Goal: Find specific page/section: Find specific page/section

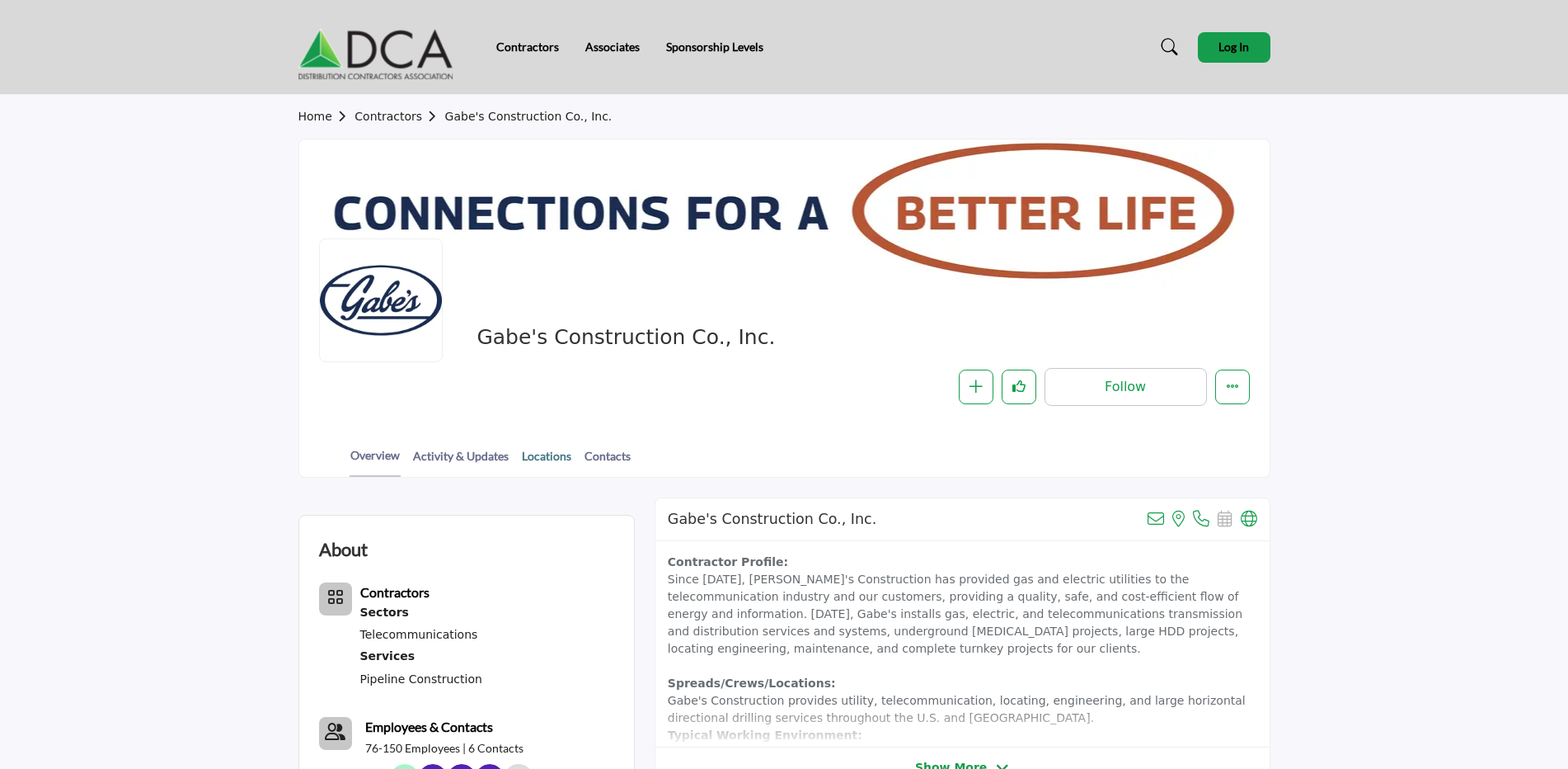
click at [543, 454] on link "Locations" at bounding box center [546, 461] width 51 height 29
click at [527, 459] on link "Locations" at bounding box center [546, 461] width 51 height 29
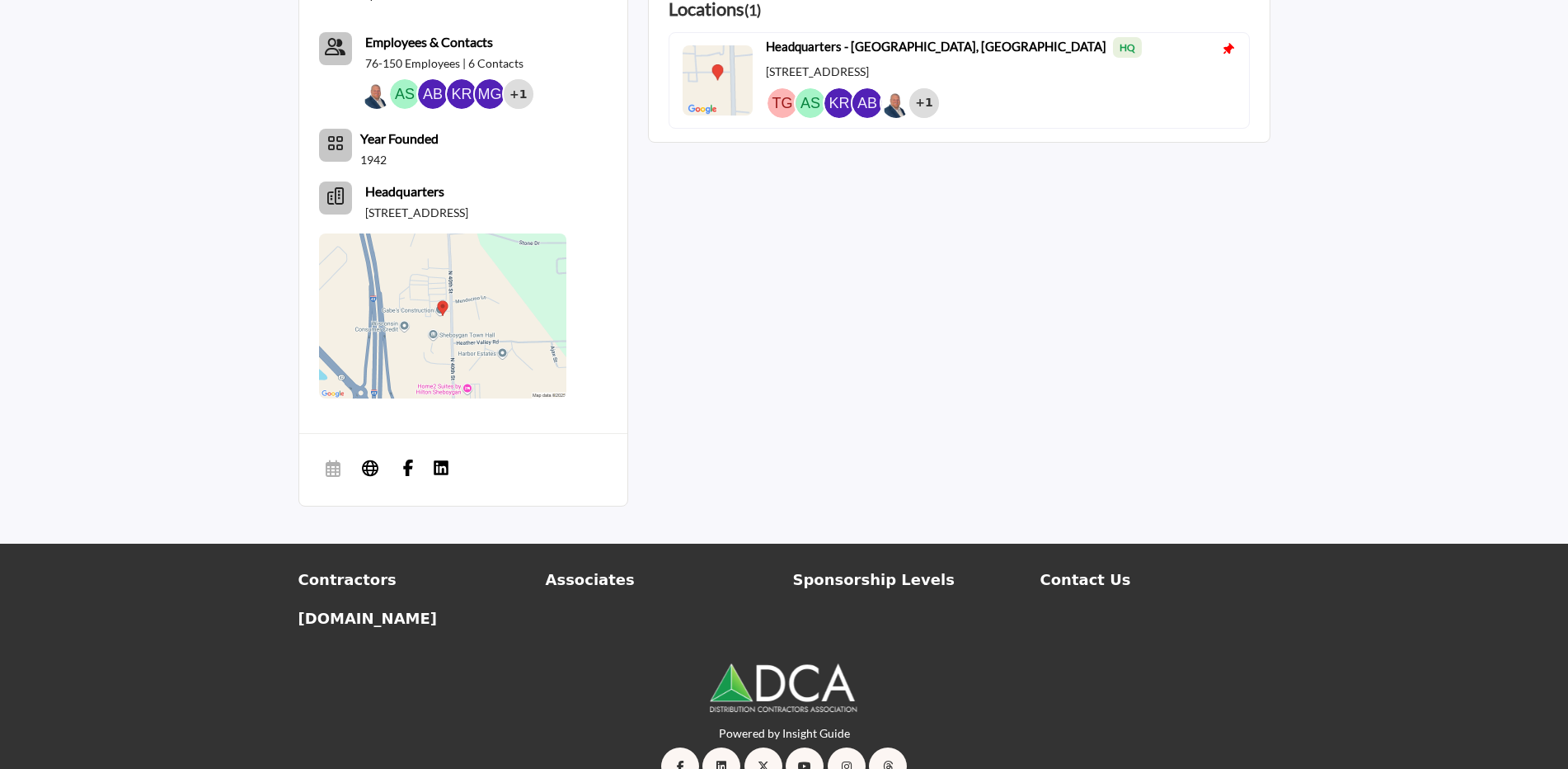
scroll to position [655, 0]
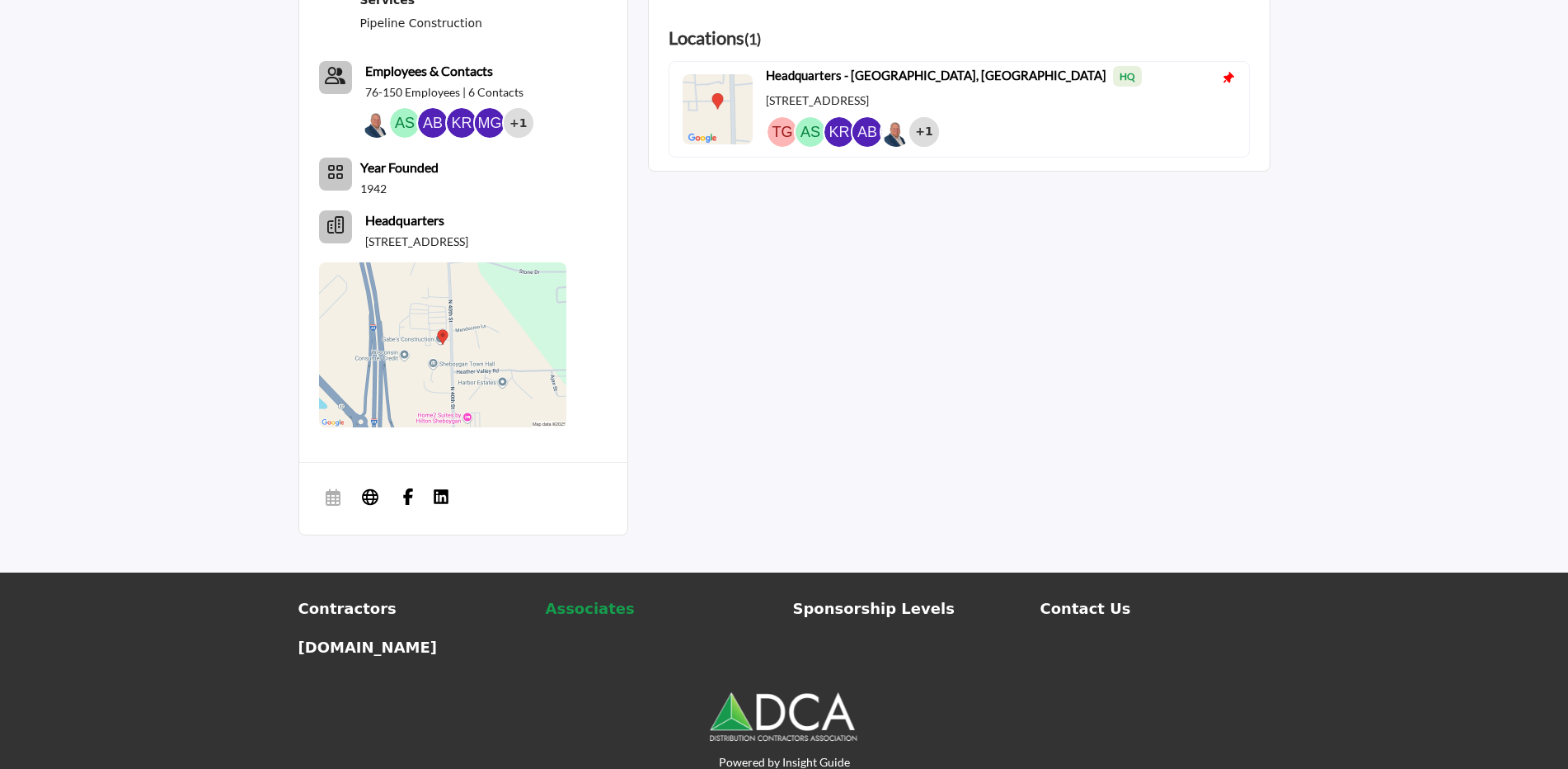
click at [553, 619] on p "Associates" at bounding box center [661, 608] width 230 height 22
